Goal: Check status: Check status

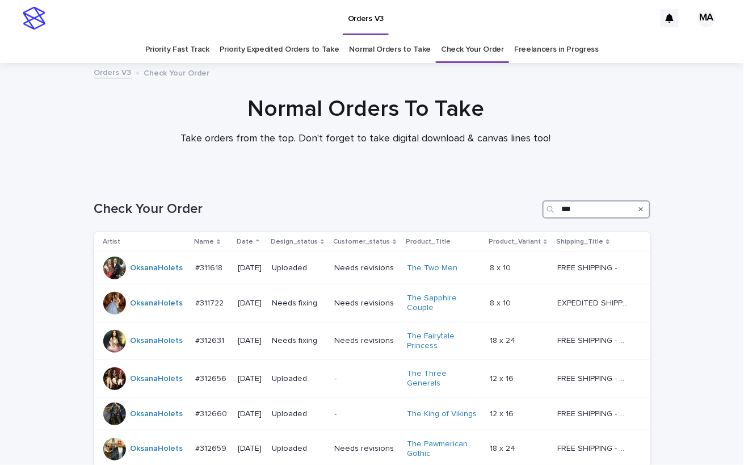
drag, startPoint x: 583, startPoint y: 204, endPoint x: 479, endPoint y: 199, distance: 104.0
click at [479, 200] on div "Check Your Order ***" at bounding box center [372, 209] width 556 height 18
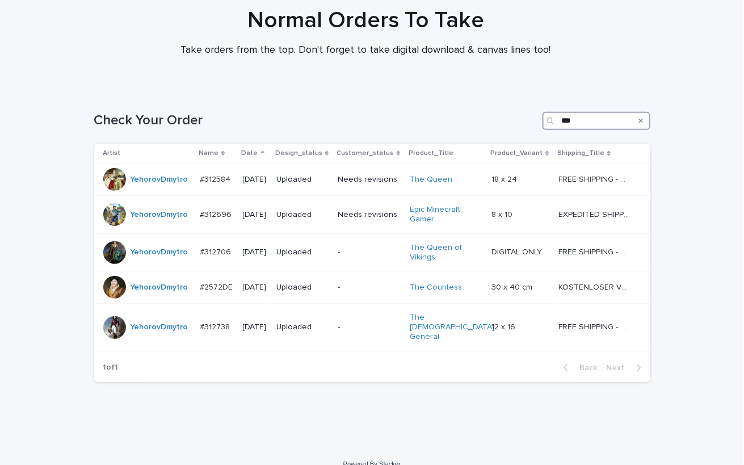
scroll to position [89, 0]
type input "***"
